Goal: Transaction & Acquisition: Purchase product/service

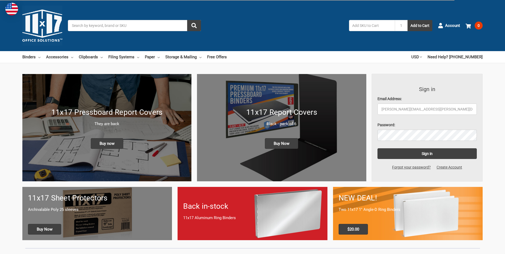
click at [27, 58] on link "Binders" at bounding box center [31, 57] width 18 height 12
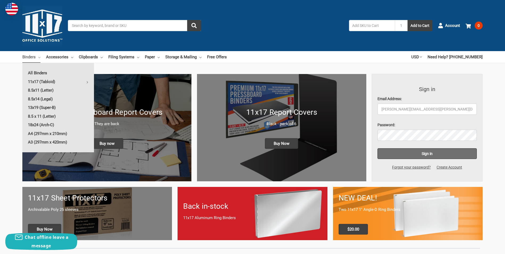
click at [431, 151] on input "Sign in" at bounding box center [427, 153] width 100 height 11
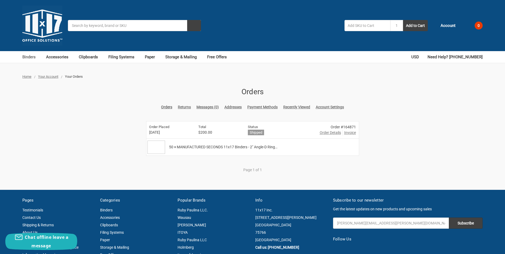
click at [29, 60] on link "Binders" at bounding box center [31, 57] width 18 height 12
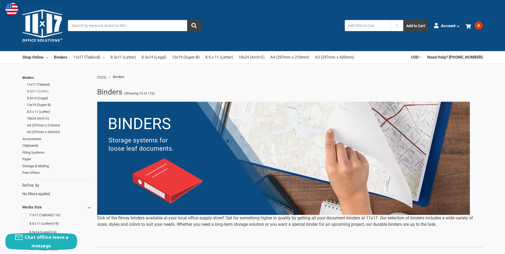
click at [39, 91] on link "8.5x11 (Letter)" at bounding box center [59, 91] width 64 height 7
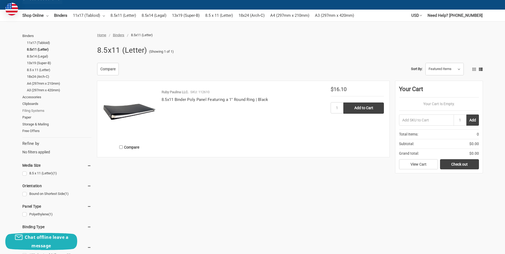
scroll to position [27, 0]
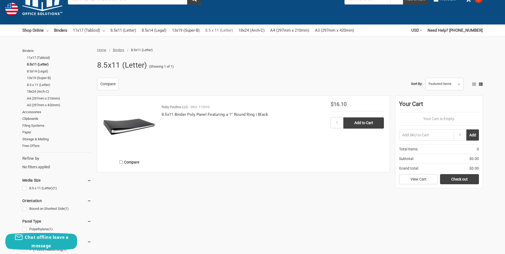
click at [225, 29] on link "8.5 x 11 (Letter)" at bounding box center [219, 30] width 28 height 12
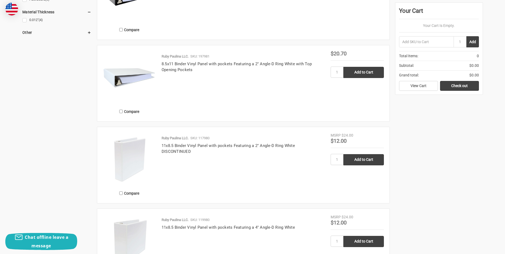
scroll to position [506, 0]
click at [188, 62] on link "8.5x11 Binder Vinyl Panel with pockets Featuring a 2" Angle-D Ring White with T…" at bounding box center [237, 66] width 150 height 11
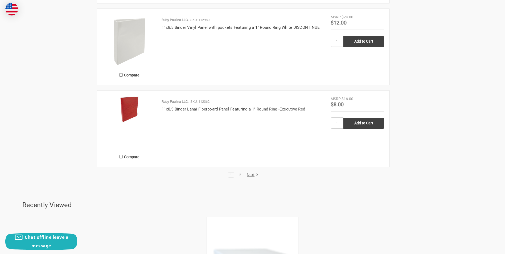
scroll to position [1118, 0]
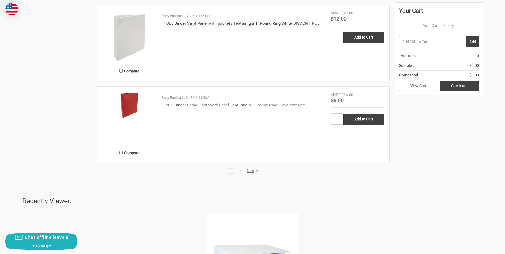
click at [193, 105] on link "11x8.5 Binder Lanai Fiberboard Panel Featuring a 1" Round Ring -Executive Red" at bounding box center [233, 105] width 143 height 5
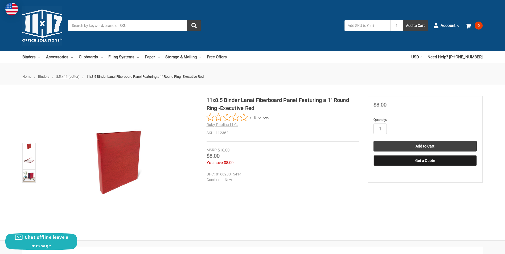
click at [100, 24] on input "Search" at bounding box center [134, 25] width 133 height 11
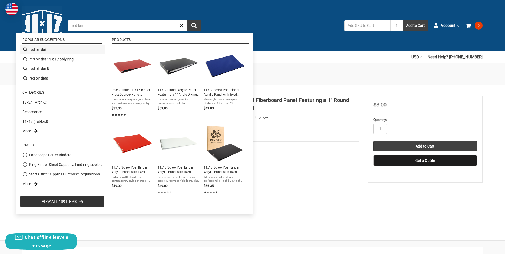
click at [39, 51] on li "red bin der" at bounding box center [62, 50] width 84 height 10
type input "red binder"
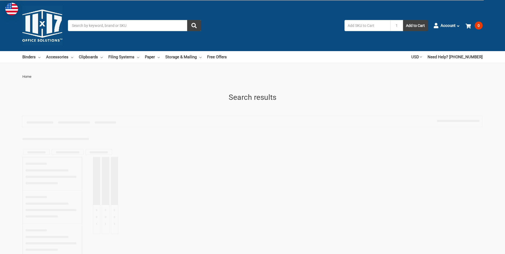
type input "red binder"
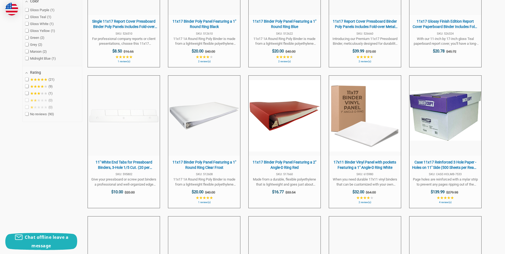
scroll to position [80, 0]
click at [37, 59] on span "Red 13" at bounding box center [34, 60] width 18 height 4
click at [29, 59] on input "Red 13" at bounding box center [26, 59] width 3 height 3
checkbox input "true"
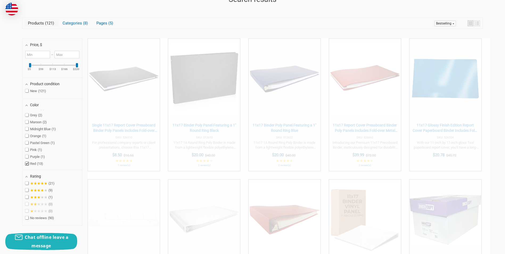
scroll to position [92, 0]
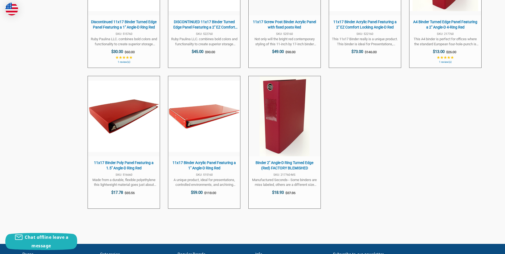
scroll to position [358, 0]
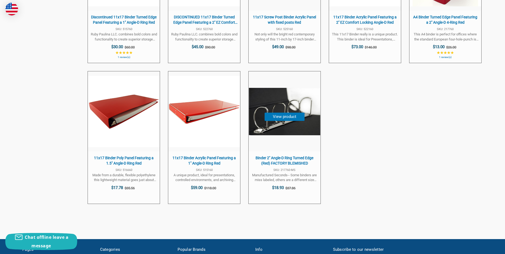
click at [274, 163] on span "Binder 2" Angle-D Ring Turned Edge (Red) FACTORY BLEMISHED" at bounding box center [284, 160] width 67 height 10
